Goal: Navigation & Orientation: Find specific page/section

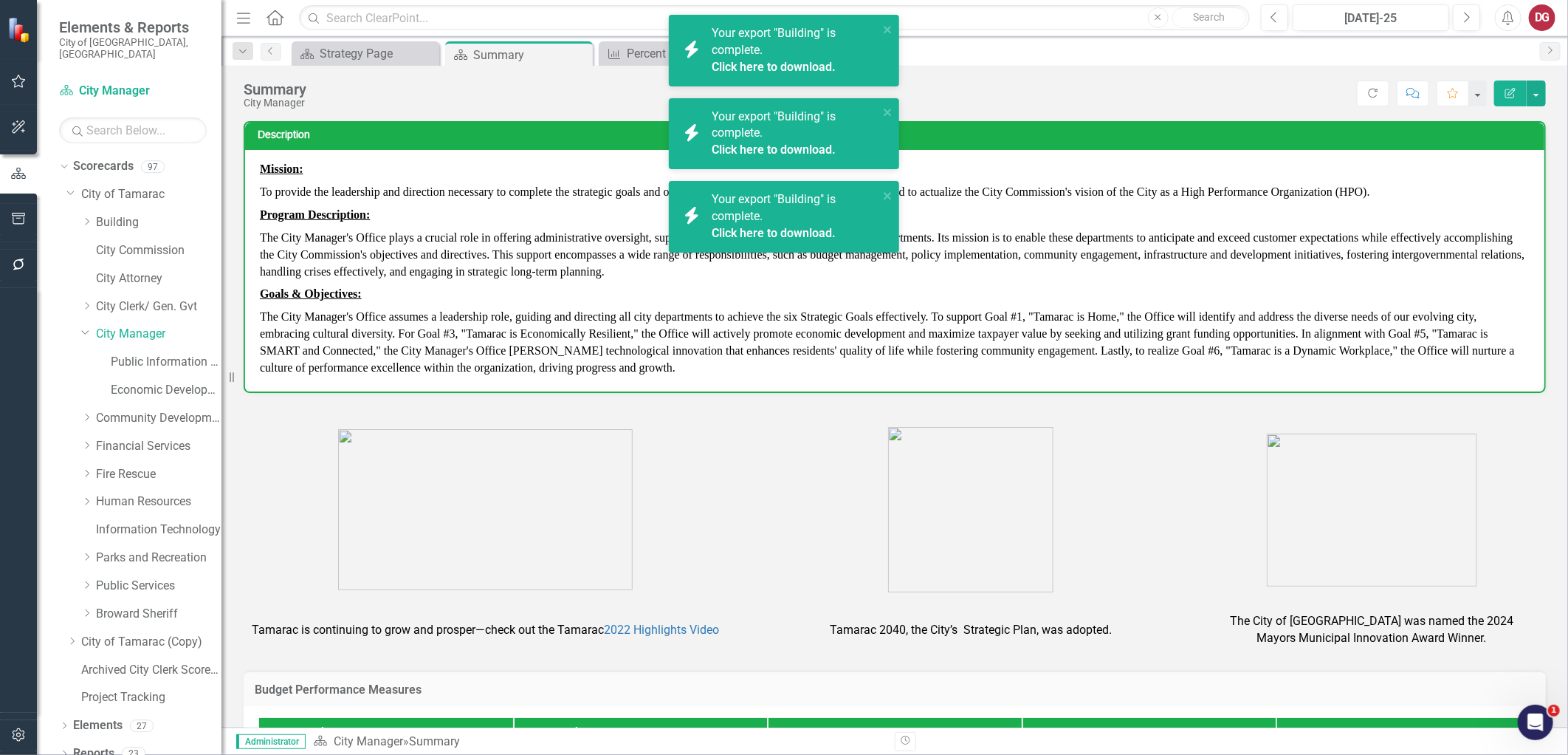
scroll to position [488, 0]
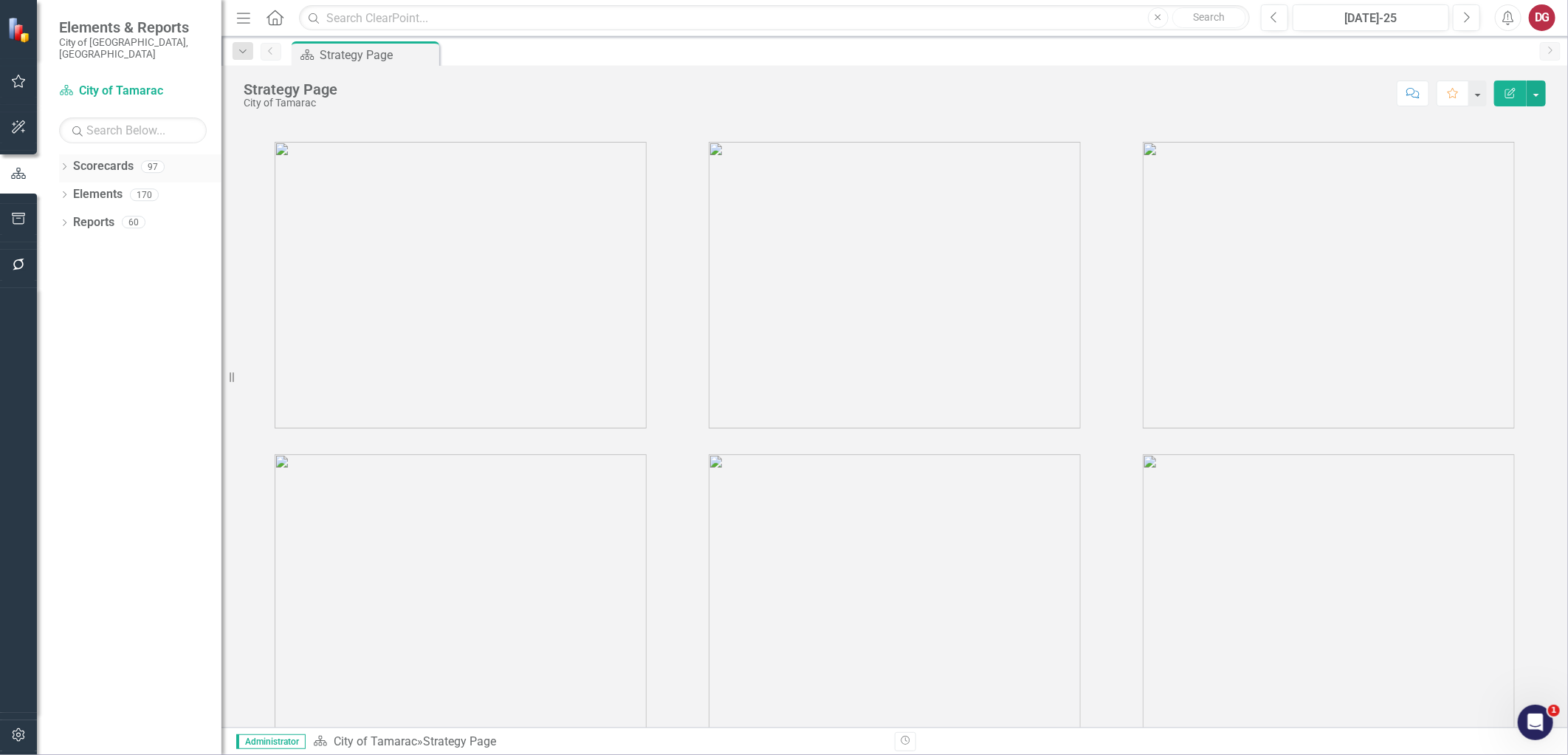
click at [65, 154] on div "Dropdown Scorecards 97" at bounding box center [140, 168] width 162 height 28
click at [63, 164] on icon "Dropdown" at bounding box center [64, 168] width 10 height 8
click at [72, 190] on icon "Dropdown" at bounding box center [72, 194] width 11 height 9
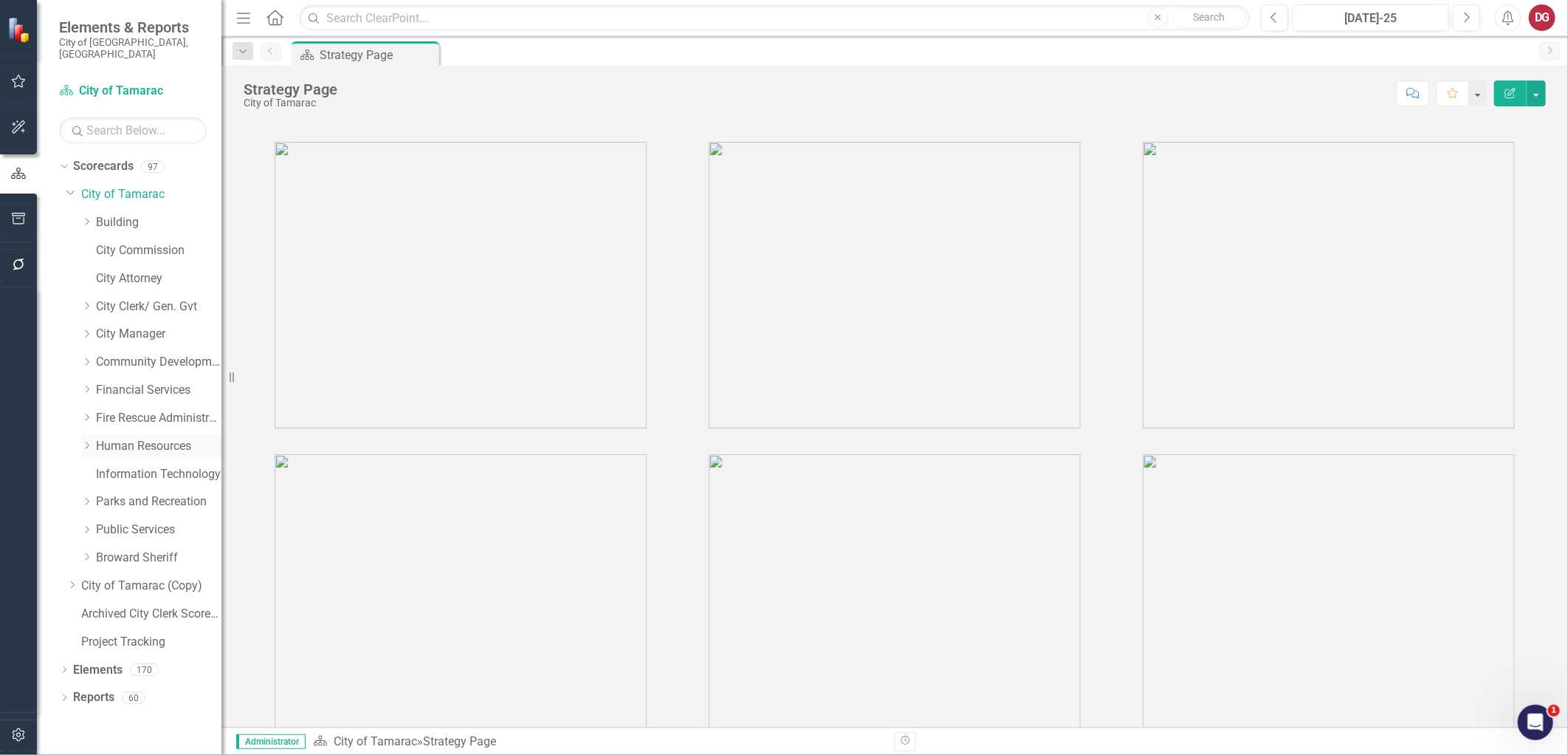
click at [85, 441] on icon "Dropdown" at bounding box center [86, 445] width 11 height 9
click at [113, 578] on link "HR Training" at bounding box center [166, 586] width 111 height 17
